Goal: Information Seeking & Learning: Learn about a topic

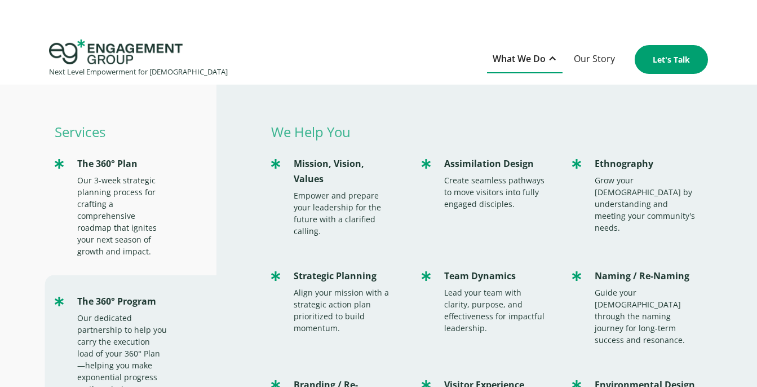
click at [149, 52] on img "home" at bounding box center [116, 51] width 134 height 25
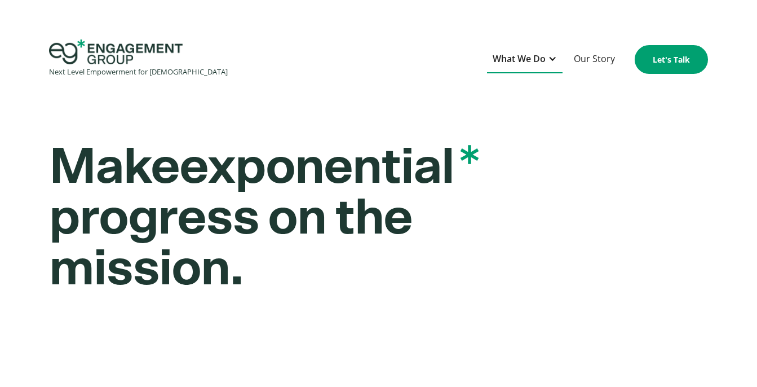
click at [546, 62] on div "What We Do" at bounding box center [519, 58] width 53 height 15
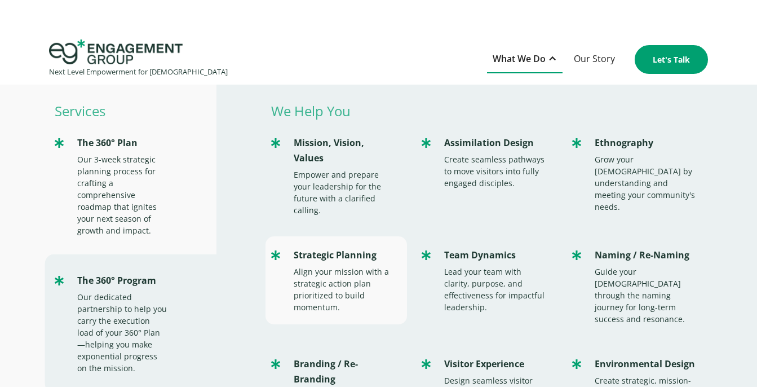
scroll to position [37, 0]
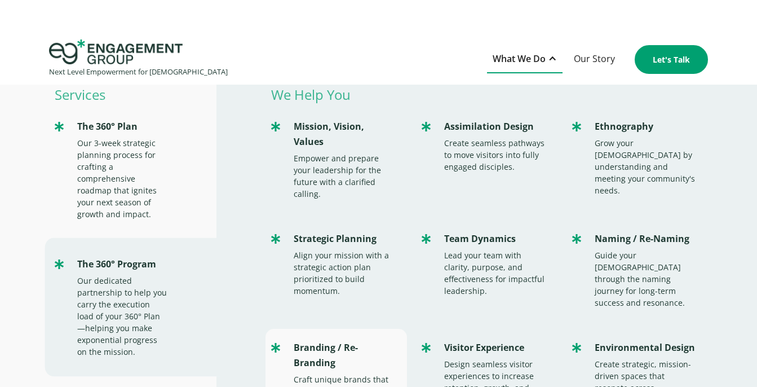
click at [339, 340] on div "Branding / Re-Branding" at bounding box center [345, 355] width 102 height 30
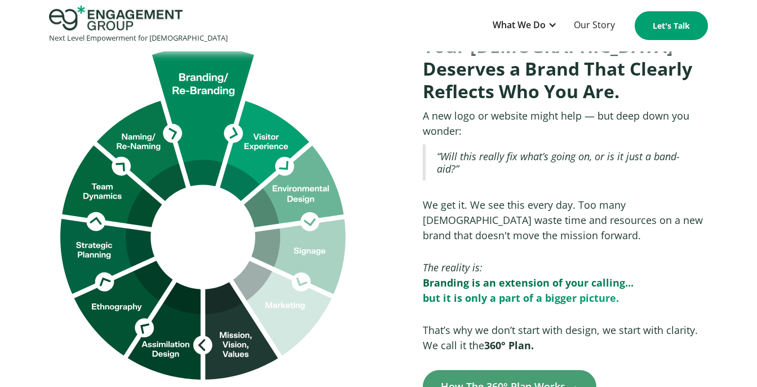
scroll to position [645, 0]
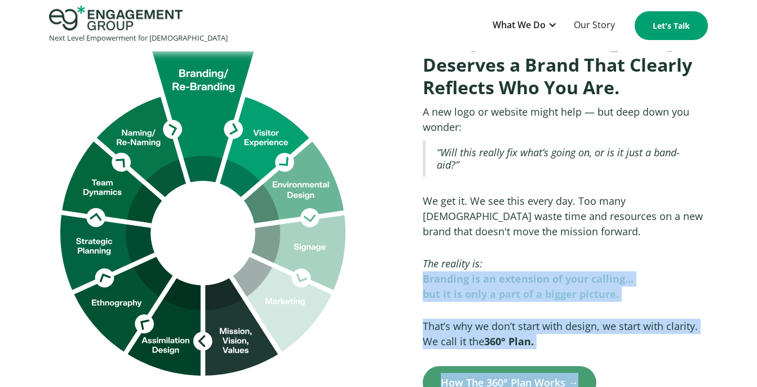
drag, startPoint x: 422, startPoint y: 236, endPoint x: 537, endPoint y: 285, distance: 124.7
click at [539, 285] on div "By clicking "Accept all cookies", you agree to storing cookies on your device t…" at bounding box center [633, 288] width 198 height 47
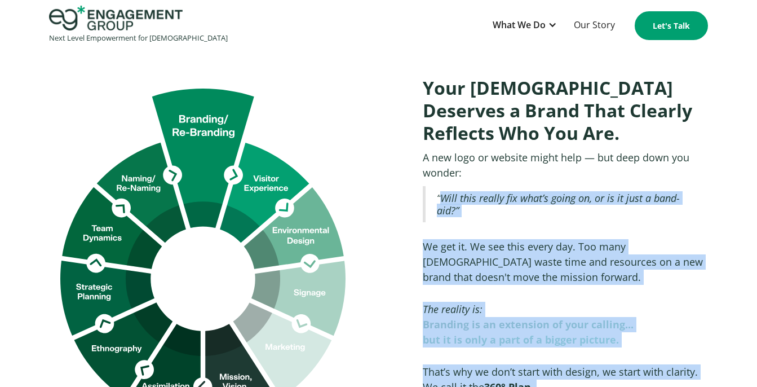
scroll to position [574, 0]
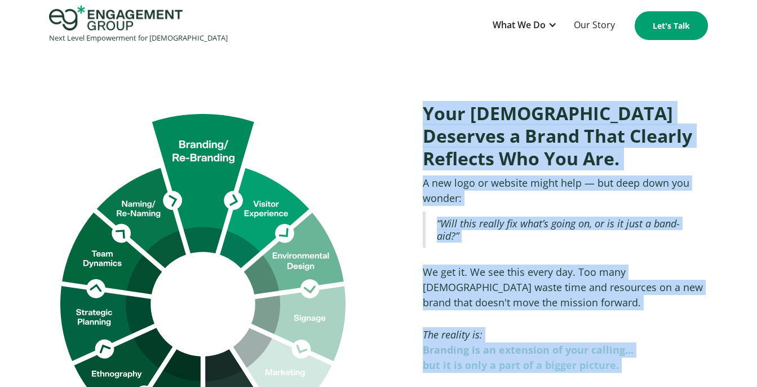
drag, startPoint x: 540, startPoint y: 237, endPoint x: 424, endPoint y: 78, distance: 197.3
copy body "Your Church Deserves a Brand That Clearly Reflects Who You Are. A new logo or w…"
click at [472, 132] on div "Your Church Deserves a Brand That Clearly Reflects Who You Are. A new logo or w…" at bounding box center [559, 280] width 296 height 379
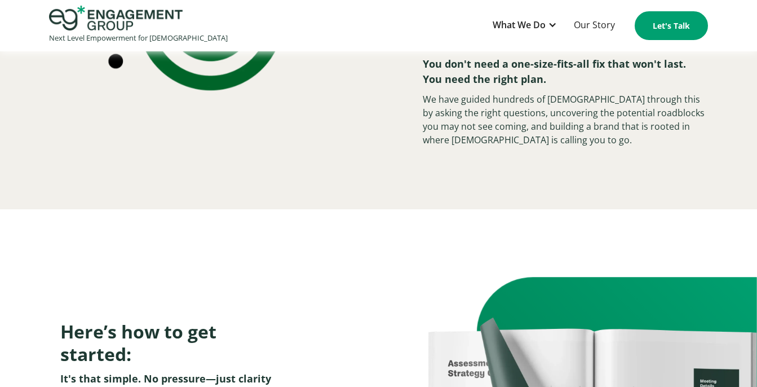
scroll to position [1401, 0]
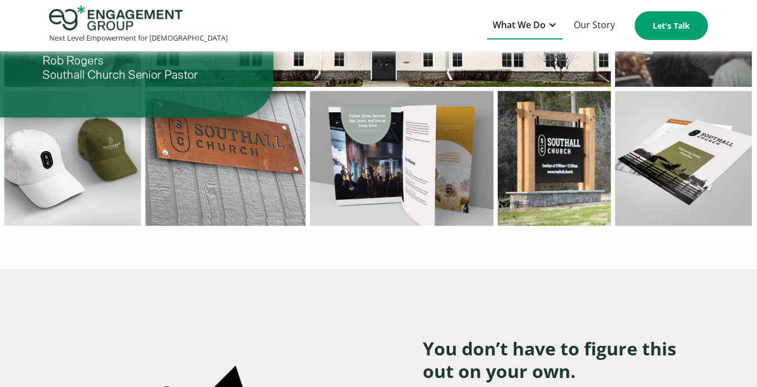
click at [548, 28] on div at bounding box center [552, 24] width 9 height 9
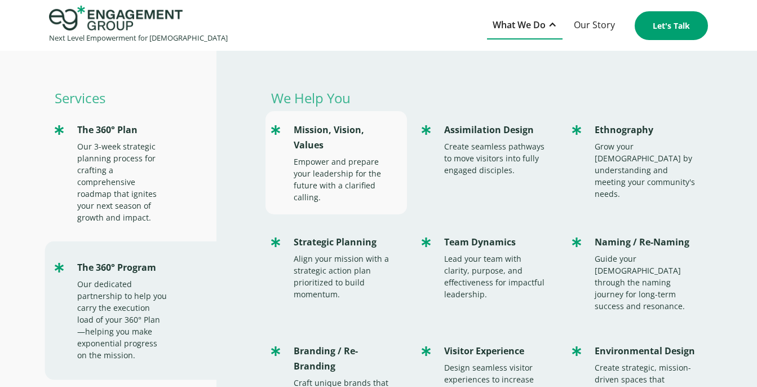
click at [350, 156] on div "Empower and prepare your leadership for the future with a clarified calling." at bounding box center [345, 179] width 102 height 47
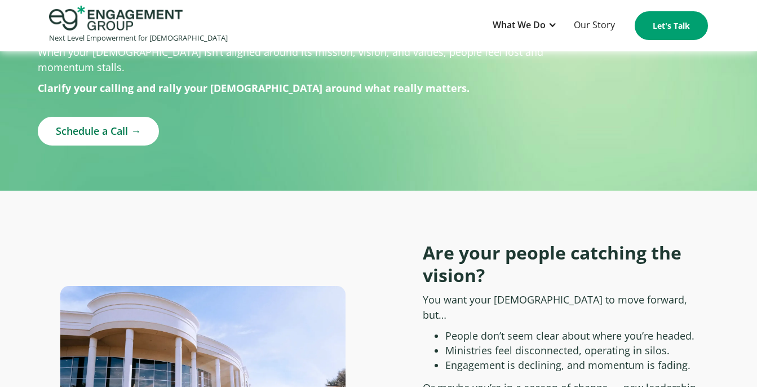
scroll to position [295, 0]
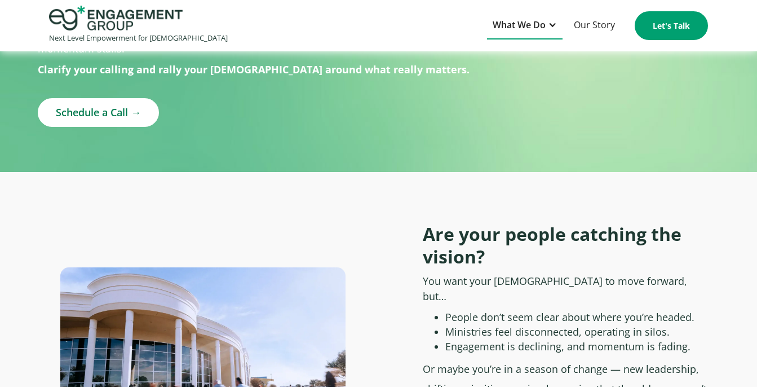
click at [550, 21] on div at bounding box center [552, 24] width 9 height 9
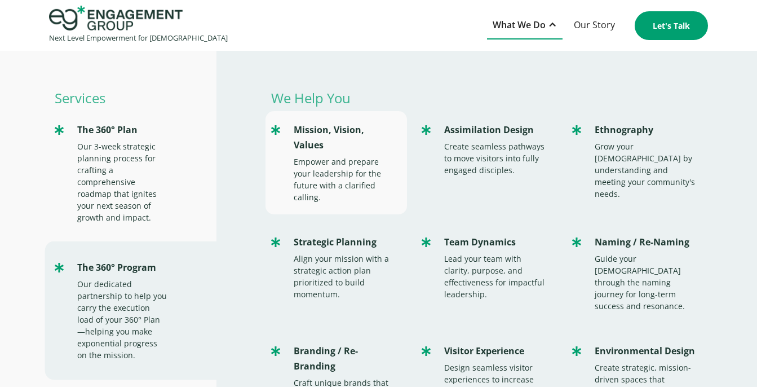
click at [345, 137] on div "Mission, Vision, Values" at bounding box center [345, 137] width 102 height 30
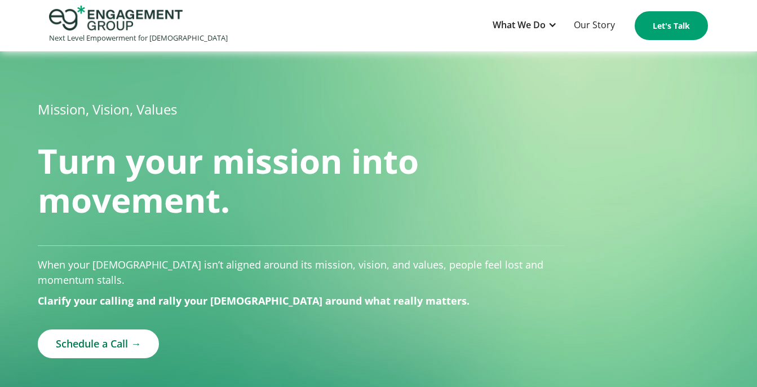
scroll to position [258, 0]
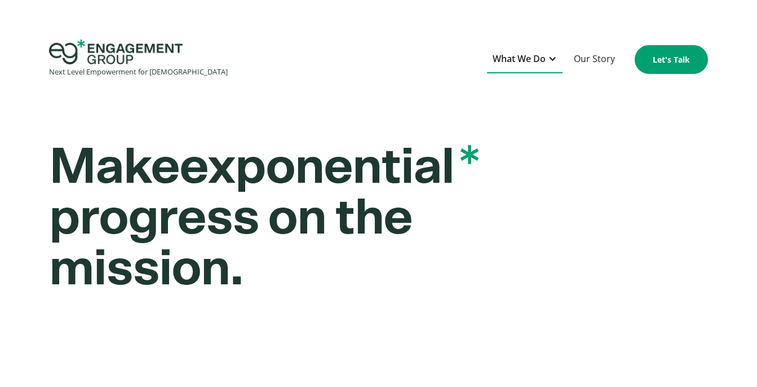
click at [503, 65] on div "What We Do" at bounding box center [519, 58] width 53 height 15
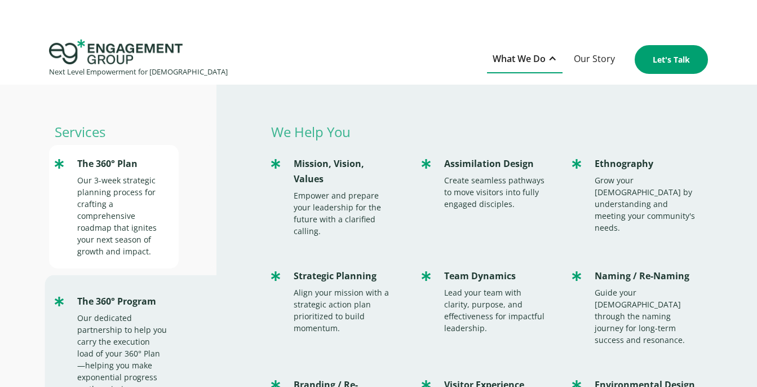
click at [151, 201] on div "Our 3-week strategic planning process for crafting a comprehensive roadmap that…" at bounding box center [122, 215] width 90 height 83
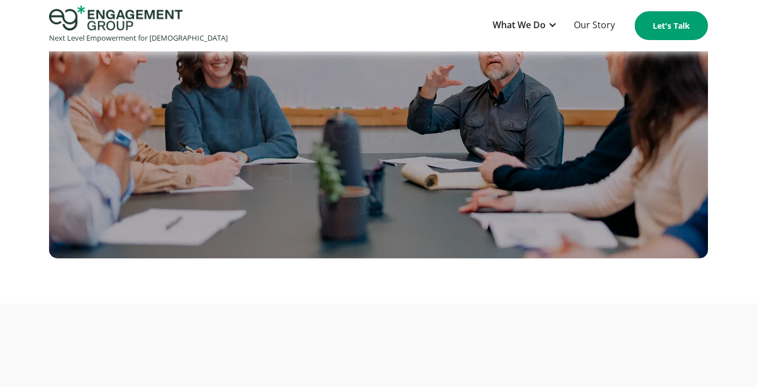
scroll to position [138, 0]
